Goal: Find specific page/section: Find specific page/section

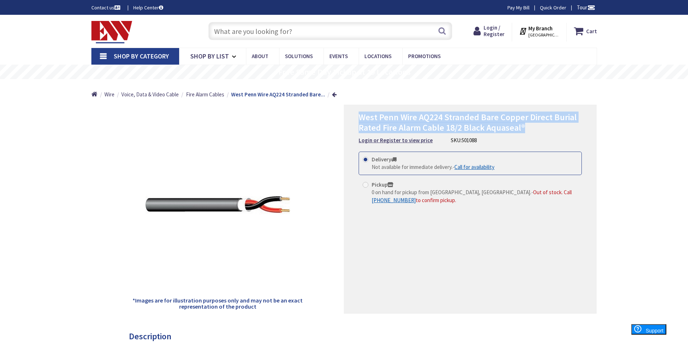
drag, startPoint x: 359, startPoint y: 117, endPoint x: 489, endPoint y: 129, distance: 130.5
click at [545, 127] on h1 "West Penn Wire AQ224 Stranded Bare Copper Direct Burial Rated Fire Alarm Cable …" at bounding box center [469, 122] width 223 height 21
copy span "West Penn Wire AQ224 Stranded Bare Copper Direct Burial Rated Fire Alarm Cable …"
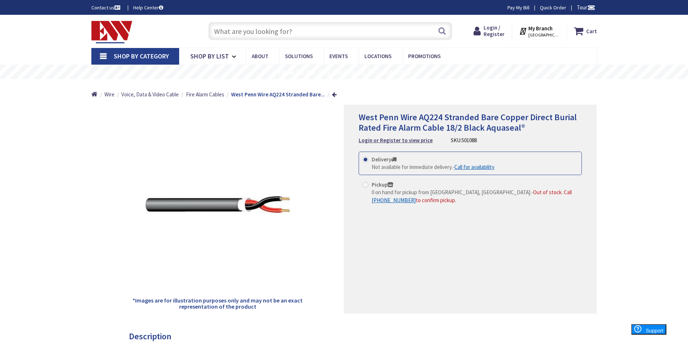
click at [282, 30] on input "text" at bounding box center [330, 31] width 244 height 18
paste input "West Penn Wire AQ224 Stranded Bare Copper Direct Burial Rated Fire Alarm Cable …"
click at [384, 31] on input "West Penn Wire AQ224 Stranded Bare Copper Direct Burial Rated Fire Alarm Cable …" at bounding box center [330, 31] width 244 height 18
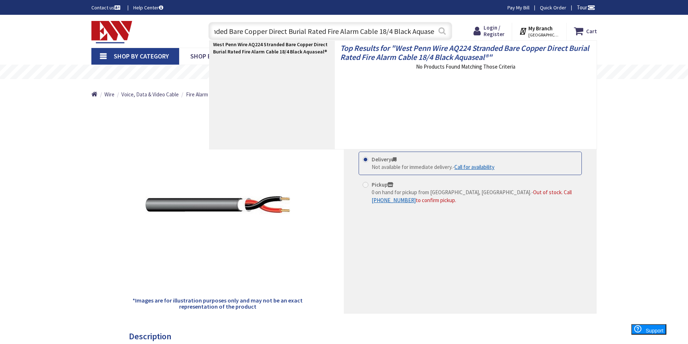
type input "West Penn Wire AQ224 Stranded Bare Copper Direct Burial Rated Fire Alarm Cable …"
click at [446, 32] on button "Search" at bounding box center [441, 31] width 9 height 16
